Goal: Task Accomplishment & Management: Use online tool/utility

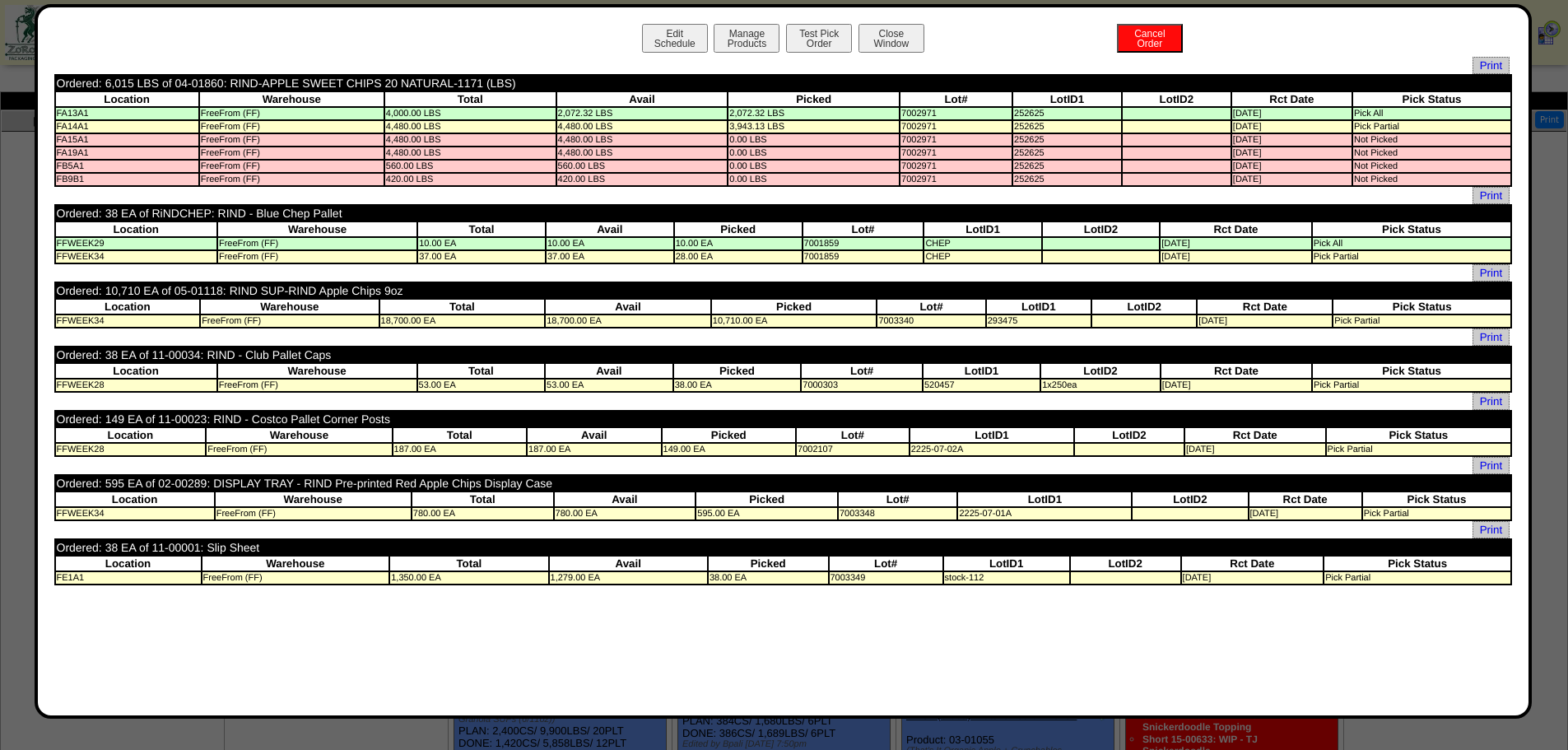
scroll to position [823, 0]
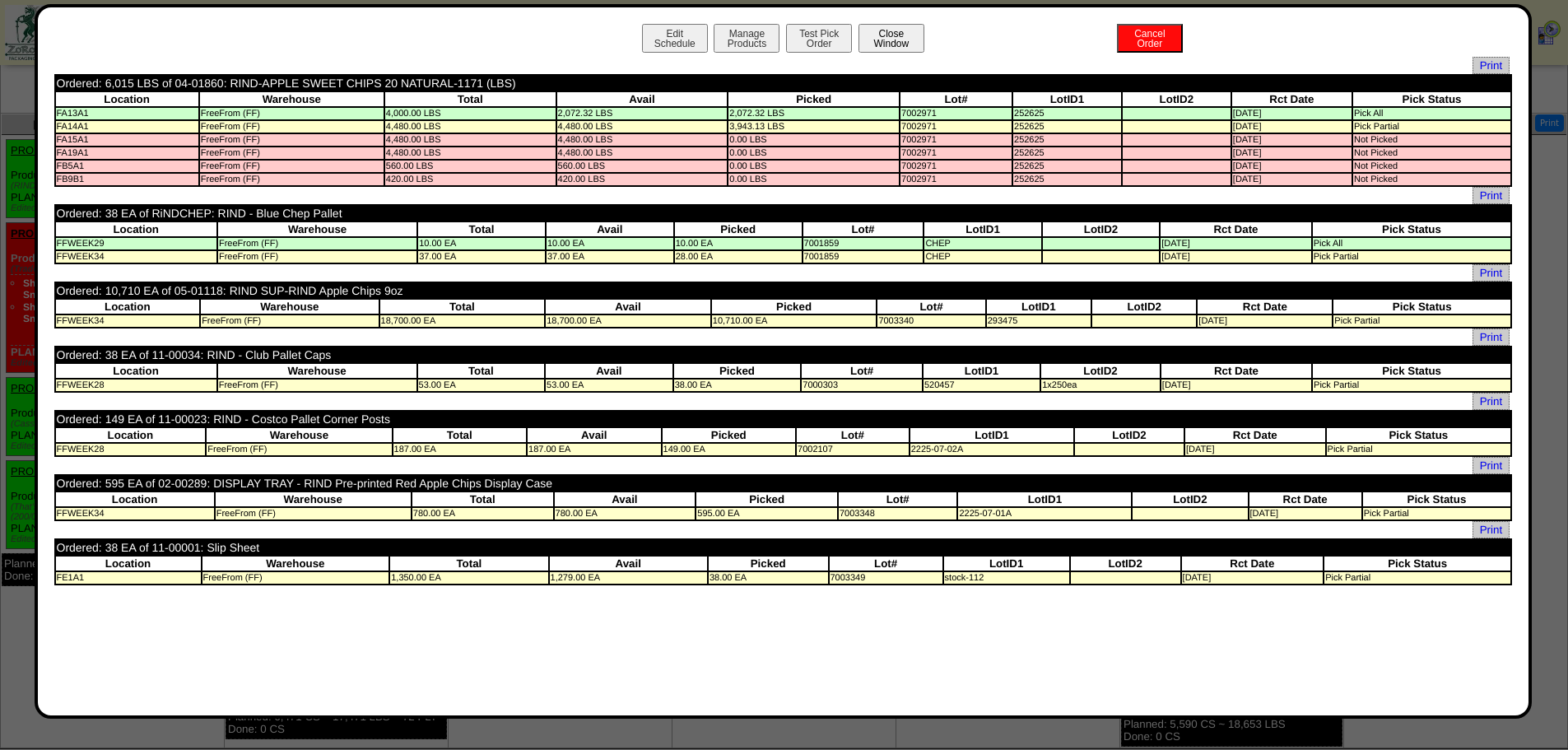
click at [892, 46] on button "Close Window" at bounding box center [891, 38] width 66 height 29
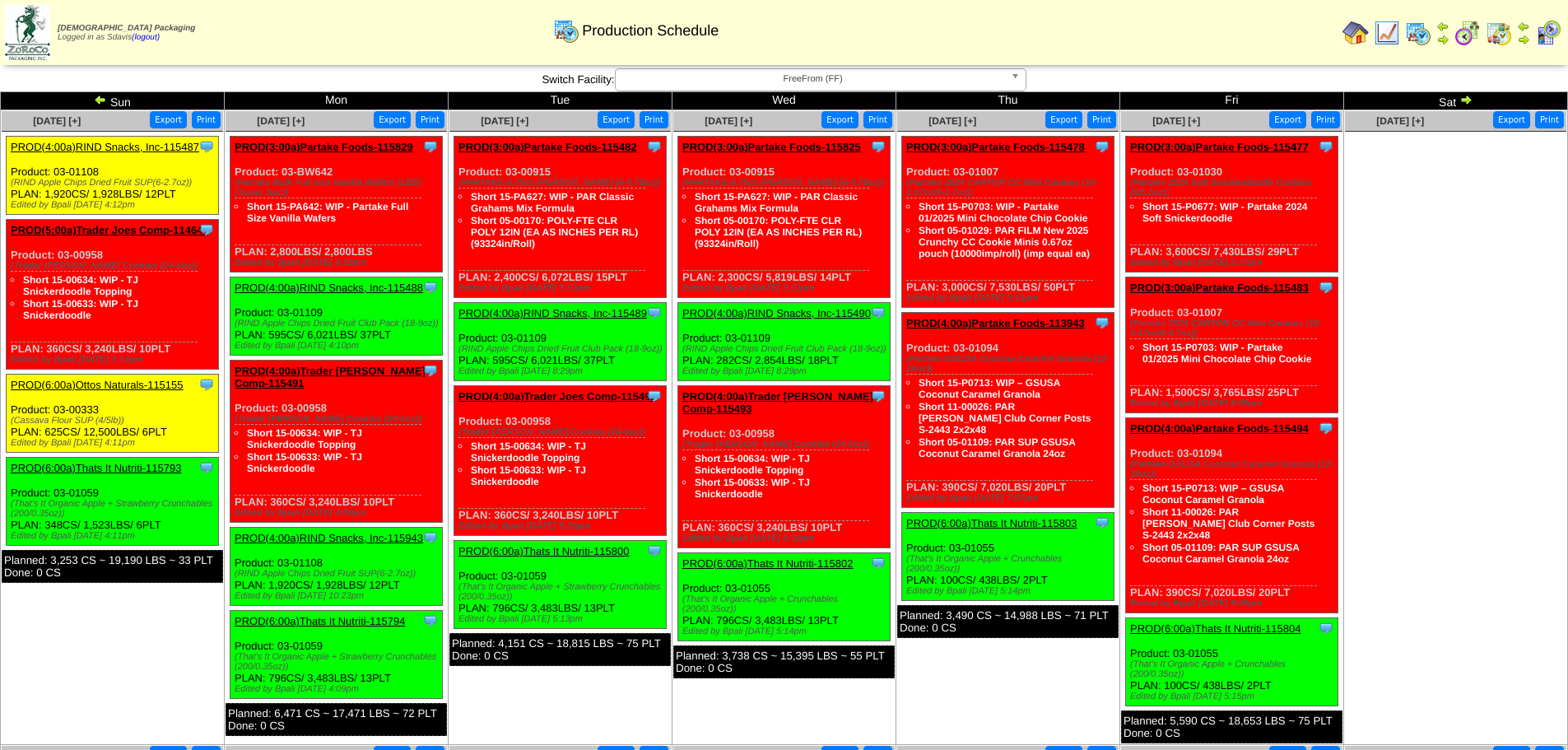
click at [119, 145] on link "PROD(4:00a)RIND Snacks, Inc-115487" at bounding box center [105, 147] width 188 height 12
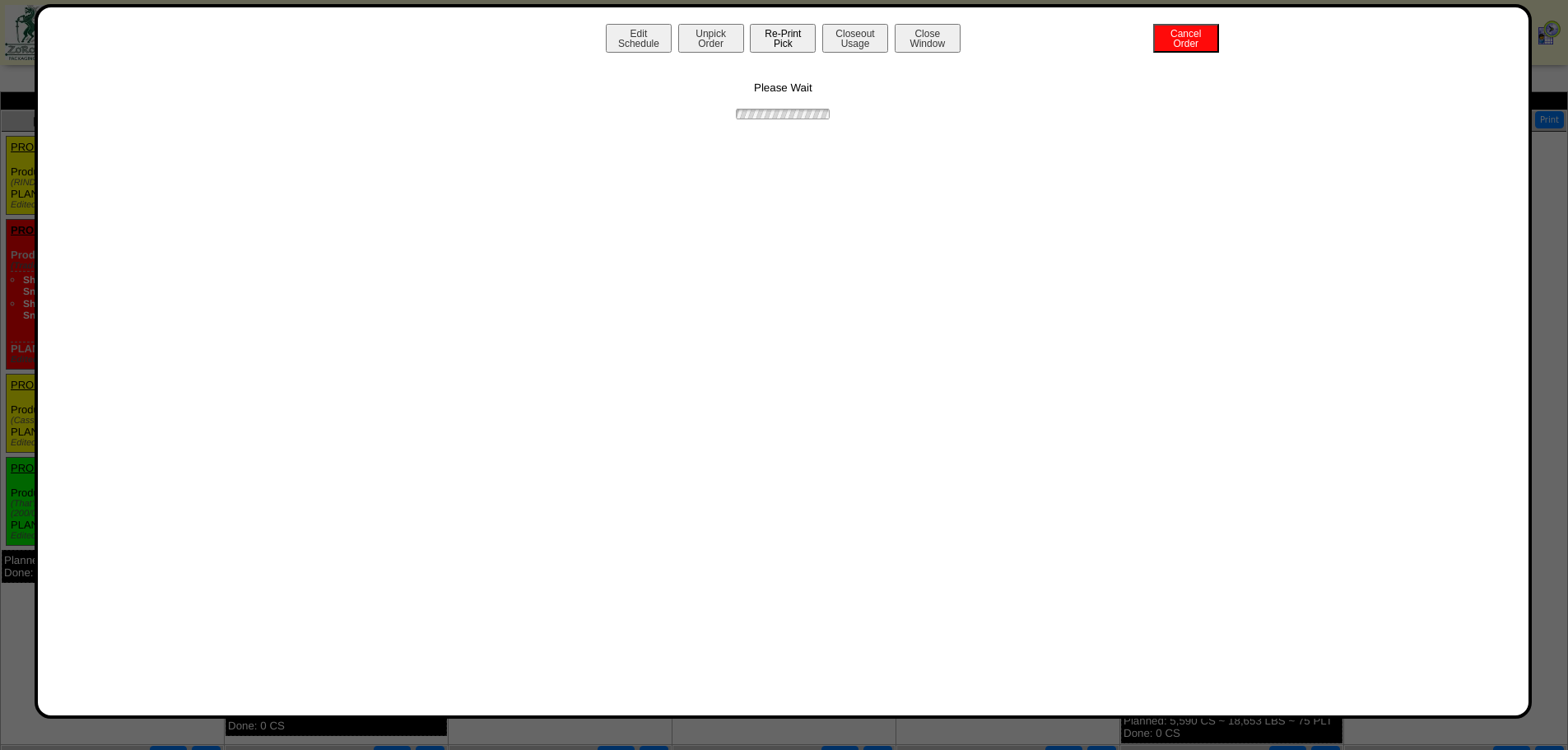
click at [789, 47] on button "Re-Print Pick" at bounding box center [782, 38] width 66 height 29
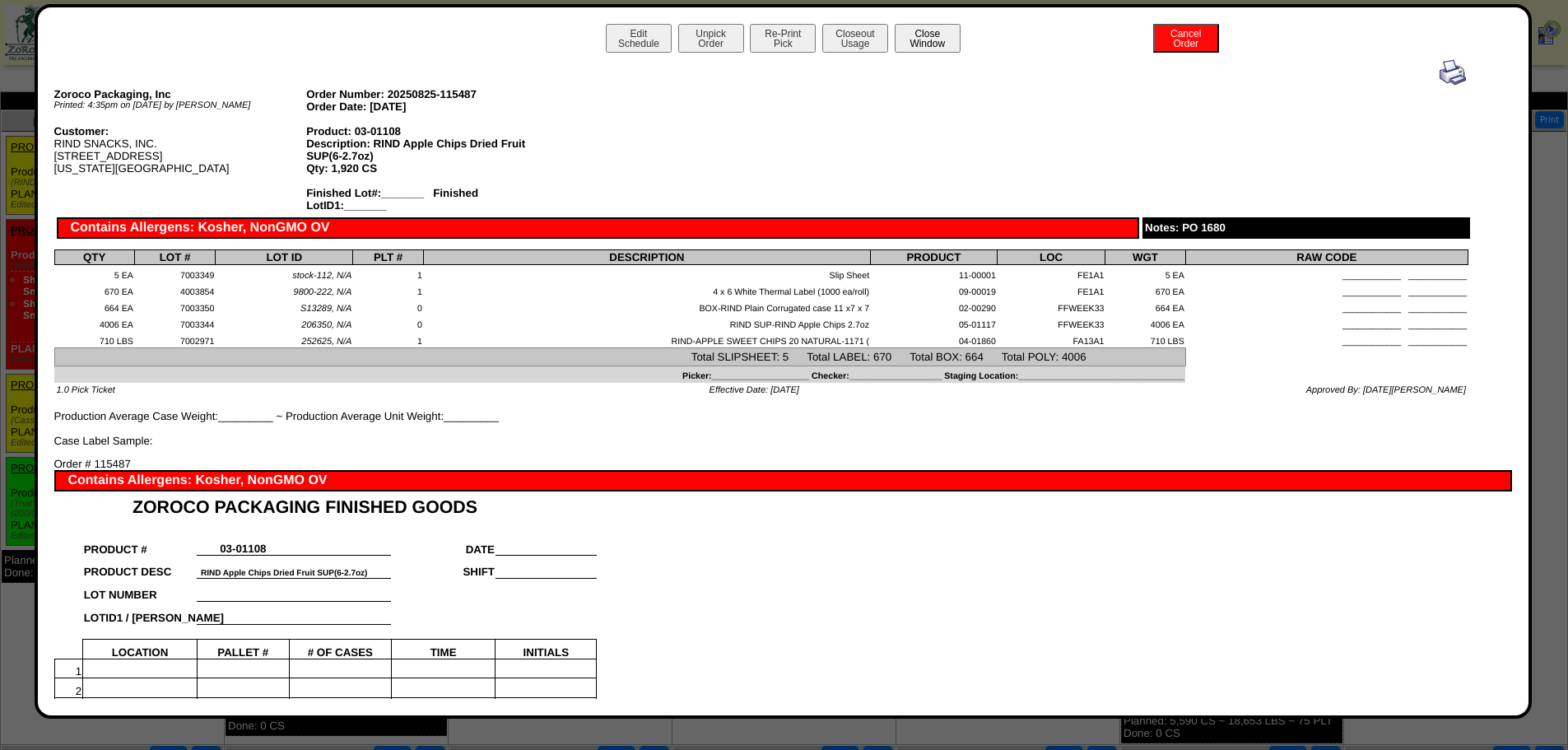
click at [935, 40] on button "Close Window" at bounding box center [927, 38] width 66 height 29
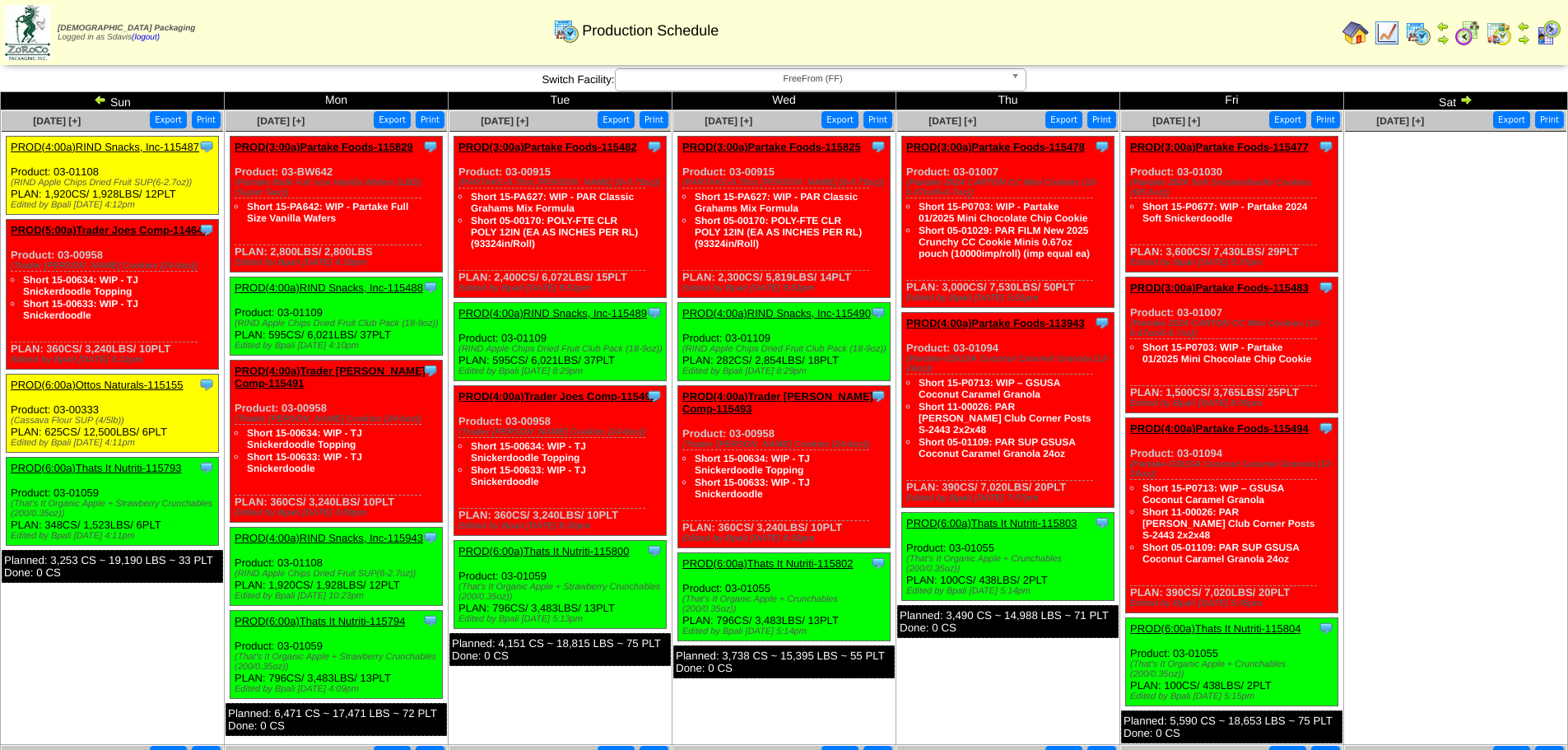
click at [379, 282] on link "PROD(4:00a)RIND Snacks, Inc-115488" at bounding box center [329, 287] width 188 height 12
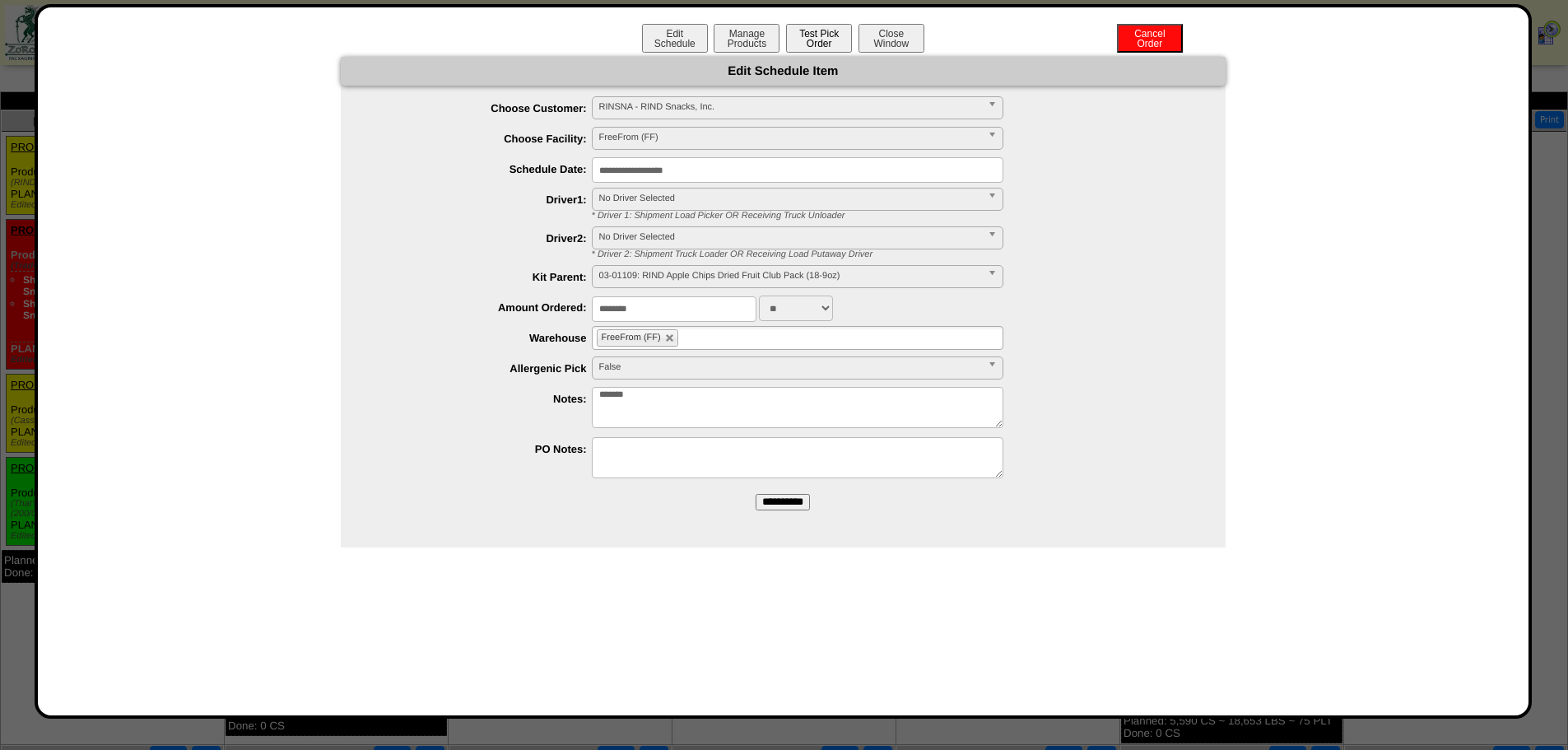
drag, startPoint x: 803, startPoint y: 32, endPoint x: 811, endPoint y: 29, distance: 8.5
click at [804, 32] on button "Test Pick Order" at bounding box center [818, 38] width 66 height 29
